Goal: Task Accomplishment & Management: Use online tool/utility

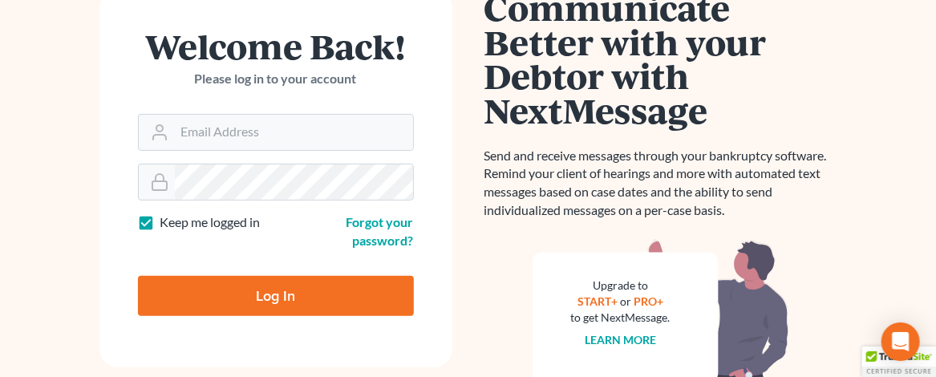
scroll to position [160, 0]
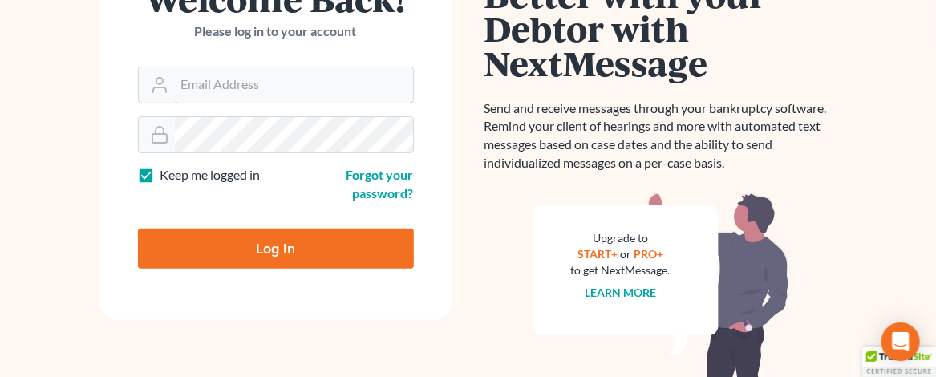
type input "[EMAIL_ADDRESS][DOMAIN_NAME]"
click at [285, 257] on input "Log In" at bounding box center [276, 249] width 276 height 40
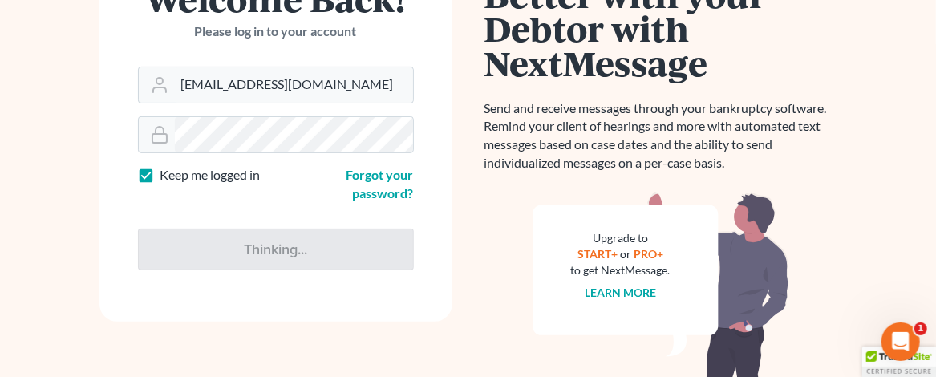
type input "Thinking..."
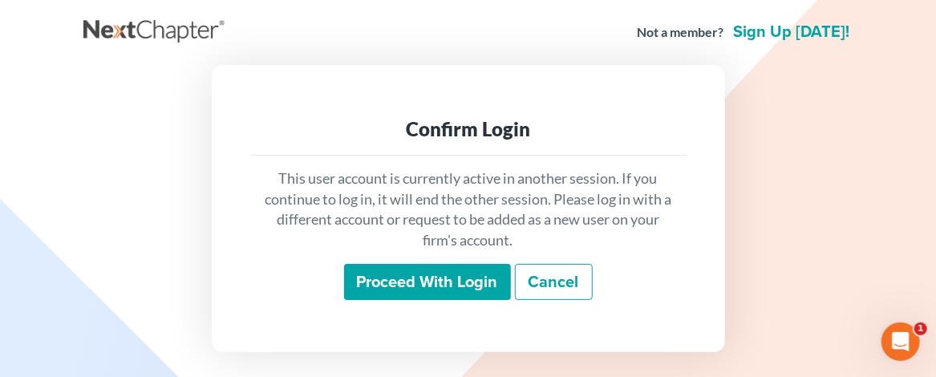
click at [392, 283] on input "Proceed with login" at bounding box center [427, 282] width 167 height 37
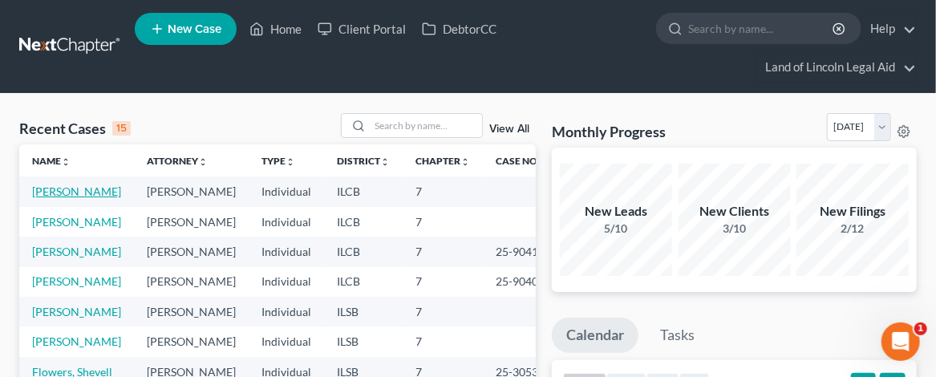
click at [47, 189] on link "[PERSON_NAME]" at bounding box center [76, 191] width 89 height 14
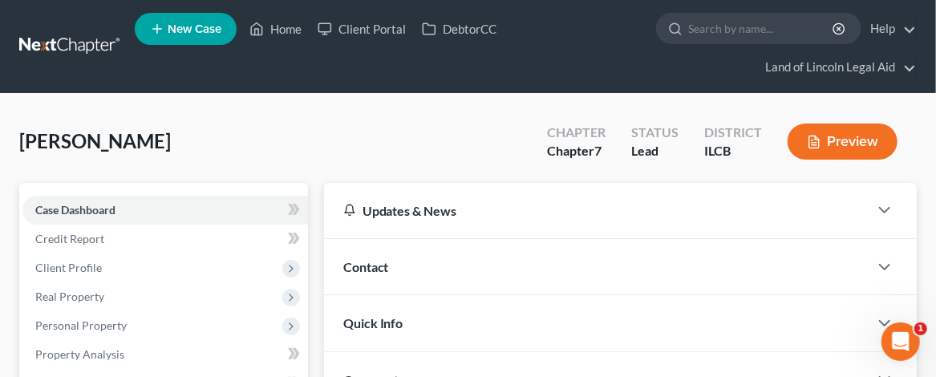
click at [854, 135] on button "Preview" at bounding box center [843, 142] width 110 height 36
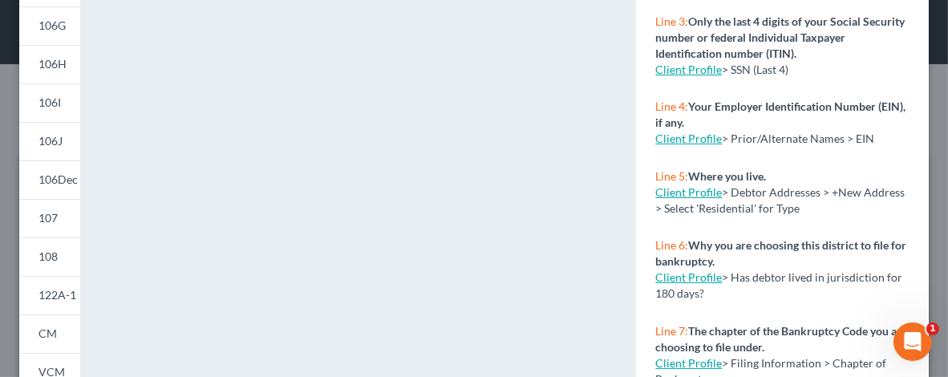
scroll to position [321, 0]
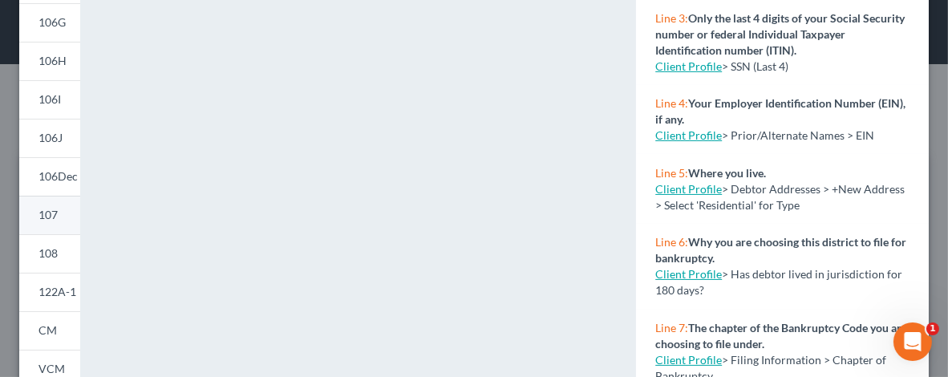
click at [47, 211] on span "107" at bounding box center [47, 215] width 19 height 14
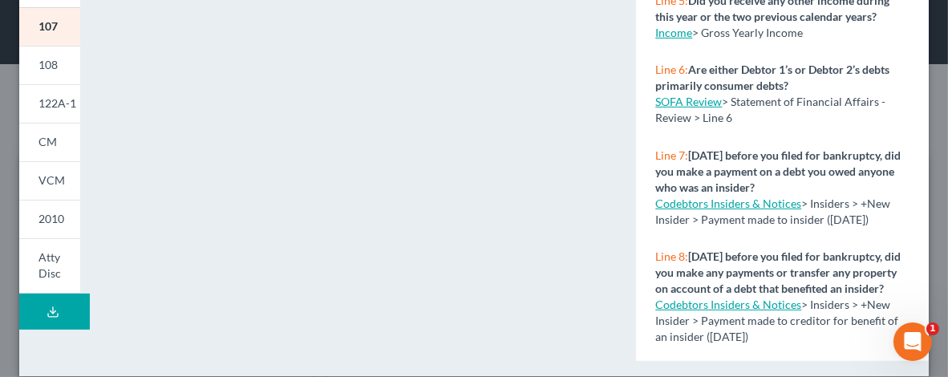
scroll to position [527, 0]
